Goal: Task Accomplishment & Management: Use online tool/utility

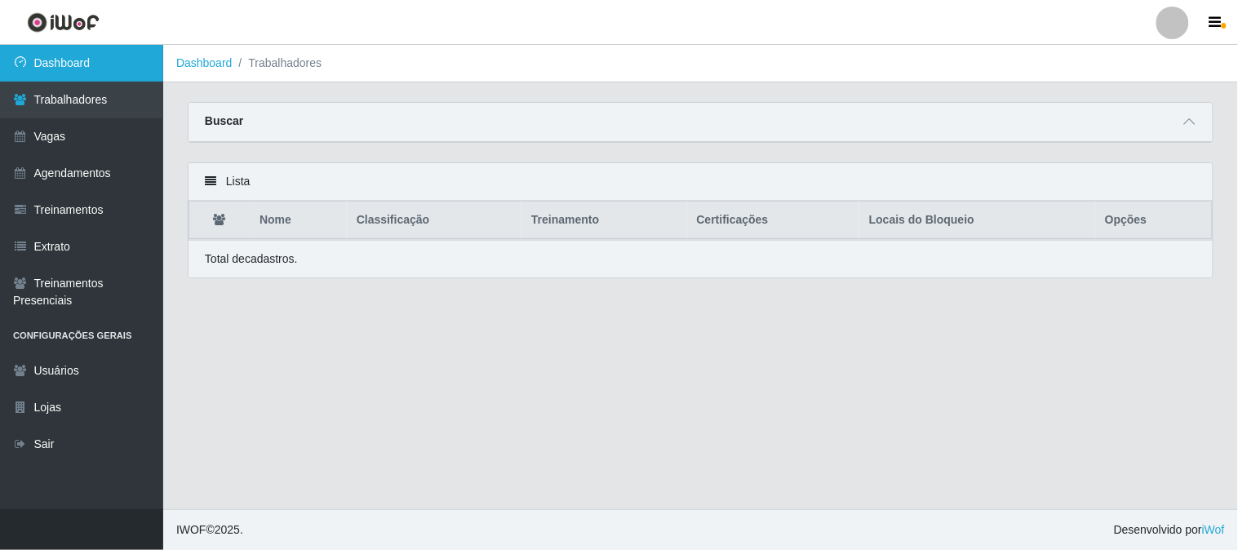
click at [114, 69] on link "Dashboard" at bounding box center [81, 63] width 163 height 37
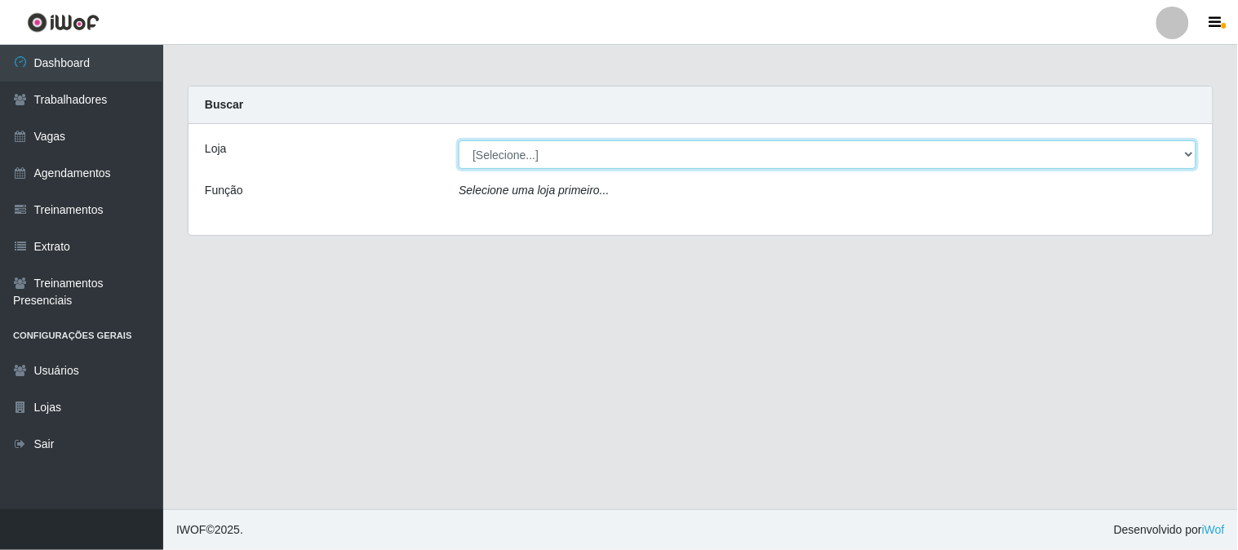
drag, startPoint x: 547, startPoint y: 150, endPoint x: 545, endPoint y: 166, distance: 15.6
click at [547, 152] on select "[Selecione...] Sapore D'italia" at bounding box center [828, 154] width 738 height 29
select select "266"
click at [459, 140] on select "[Selecione...] Sapore D'italia" at bounding box center [828, 154] width 738 height 29
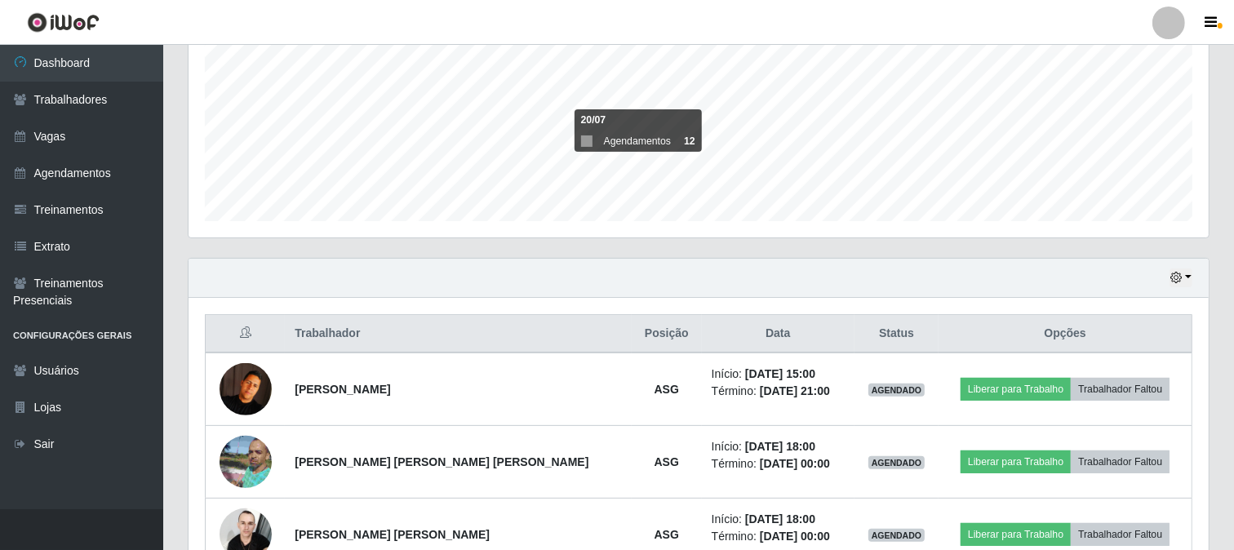
scroll to position [461, 0]
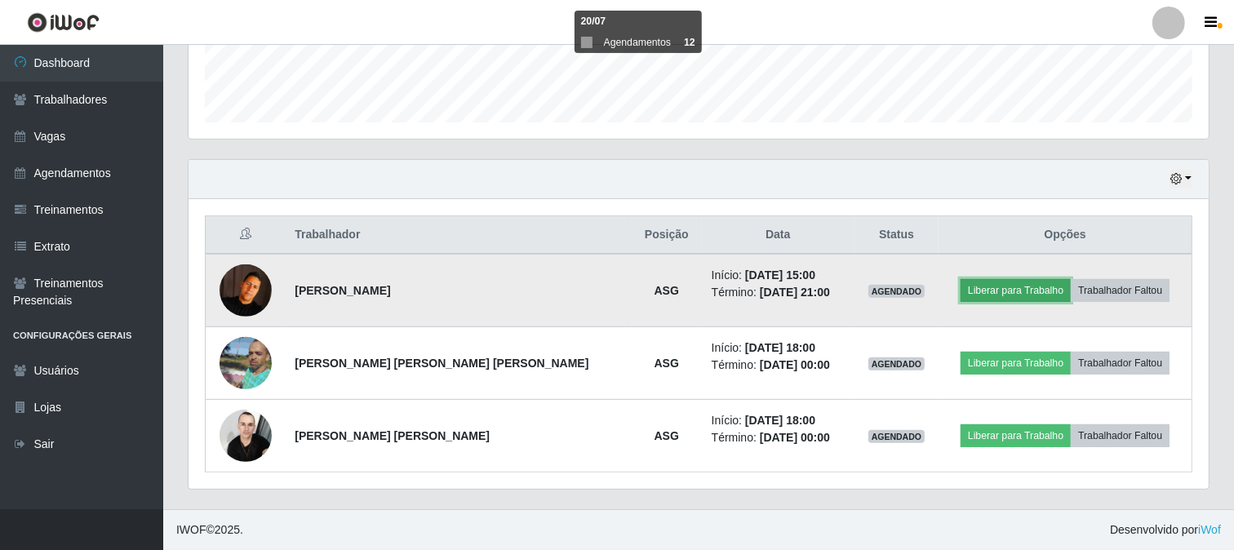
click at [974, 294] on button "Liberar para Trabalho" at bounding box center [1015, 290] width 110 height 23
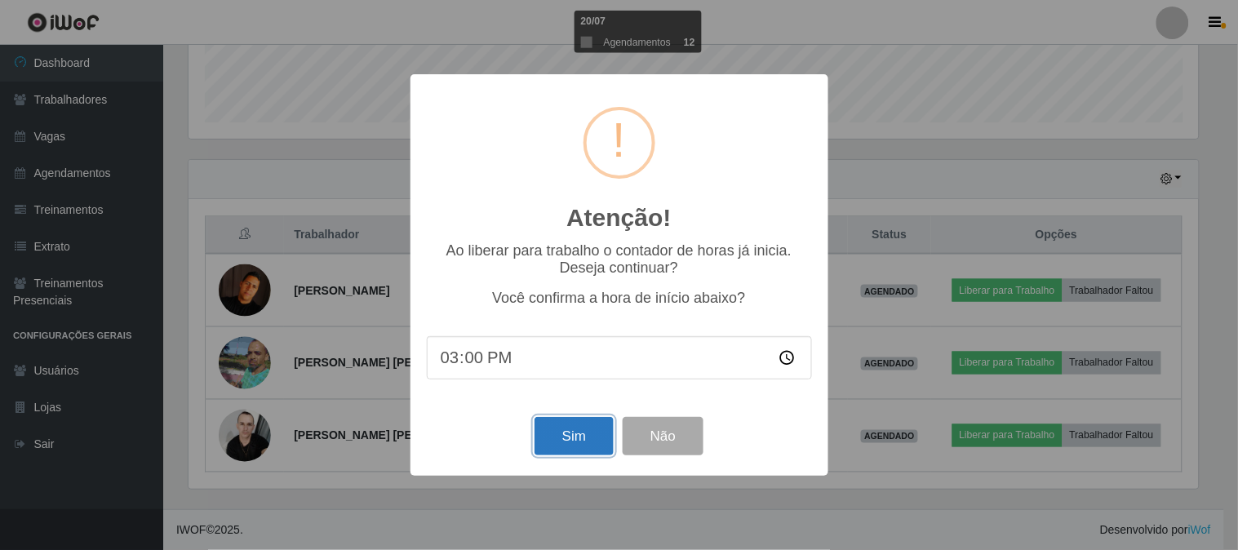
click at [582, 438] on button "Sim" at bounding box center [573, 436] width 79 height 38
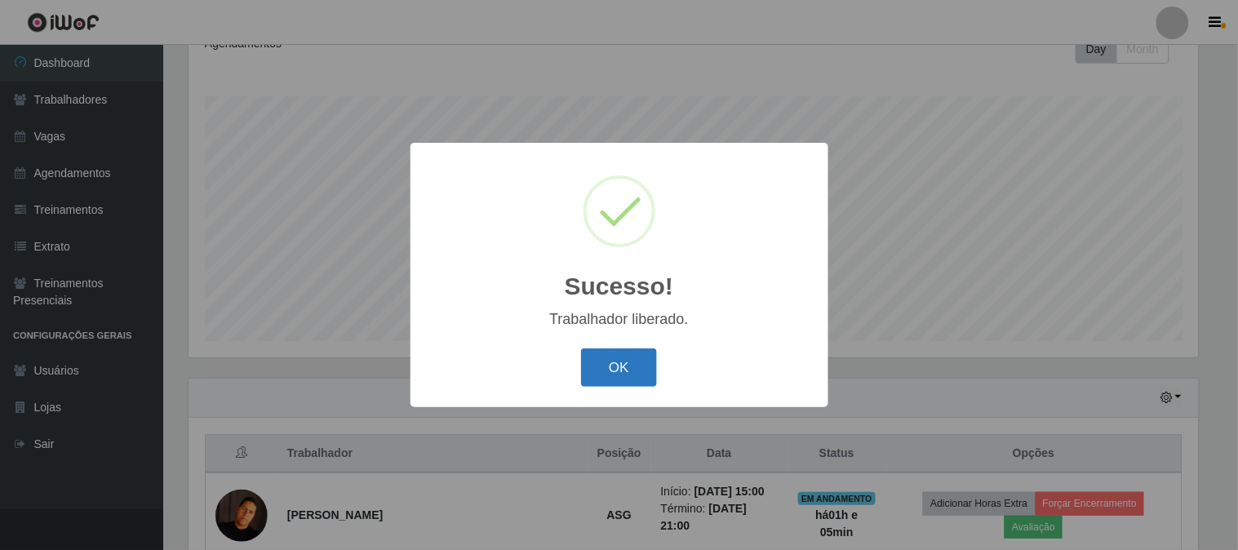
click at [629, 377] on button "OK" at bounding box center [619, 367] width 76 height 38
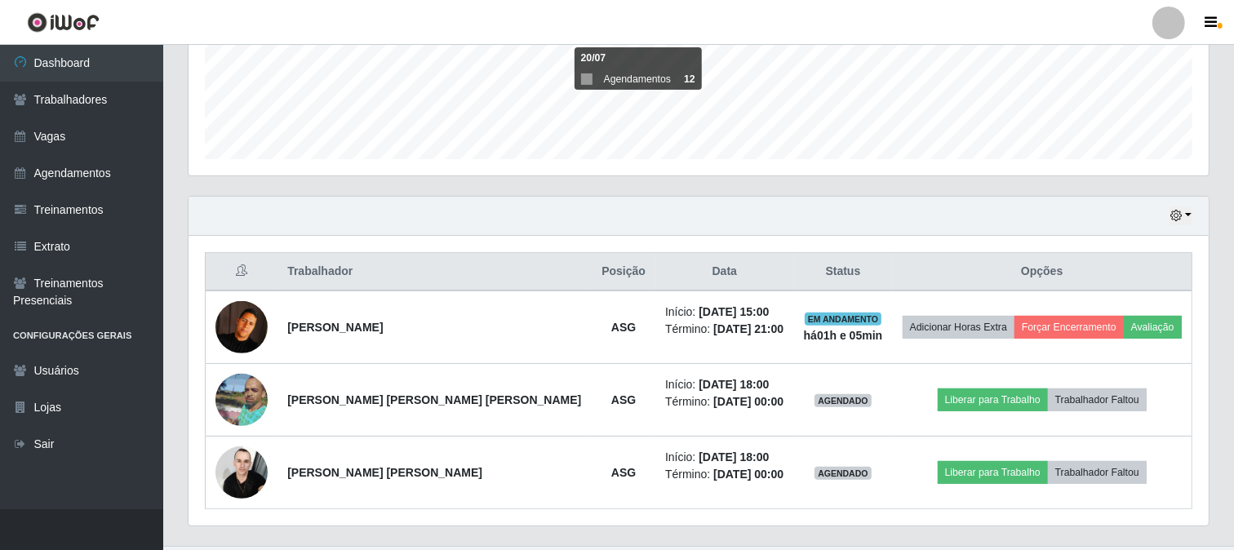
scroll to position [461, 0]
